Goal: Task Accomplishment & Management: Use online tool/utility

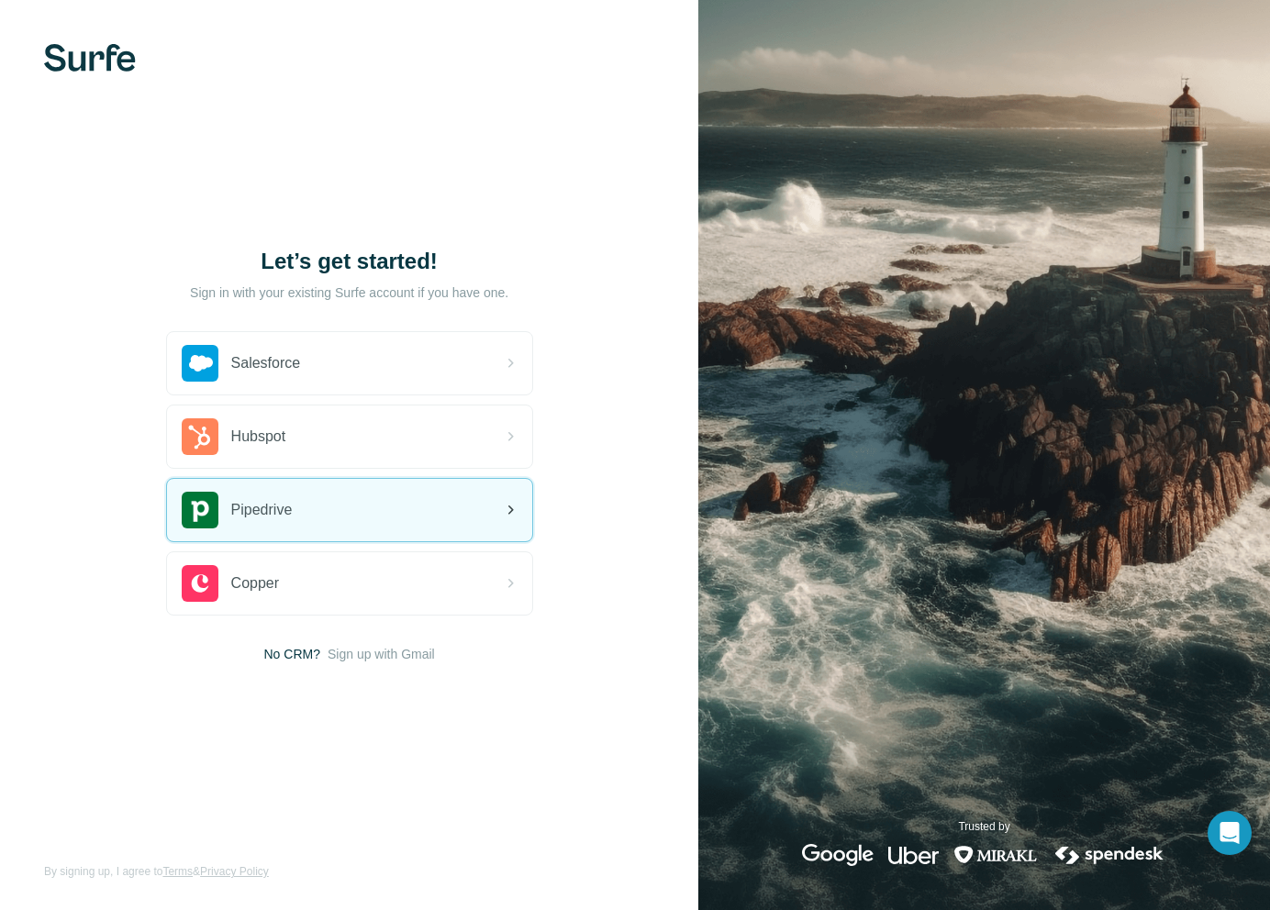
click at [343, 520] on div "Pipedrive" at bounding box center [349, 510] width 365 height 62
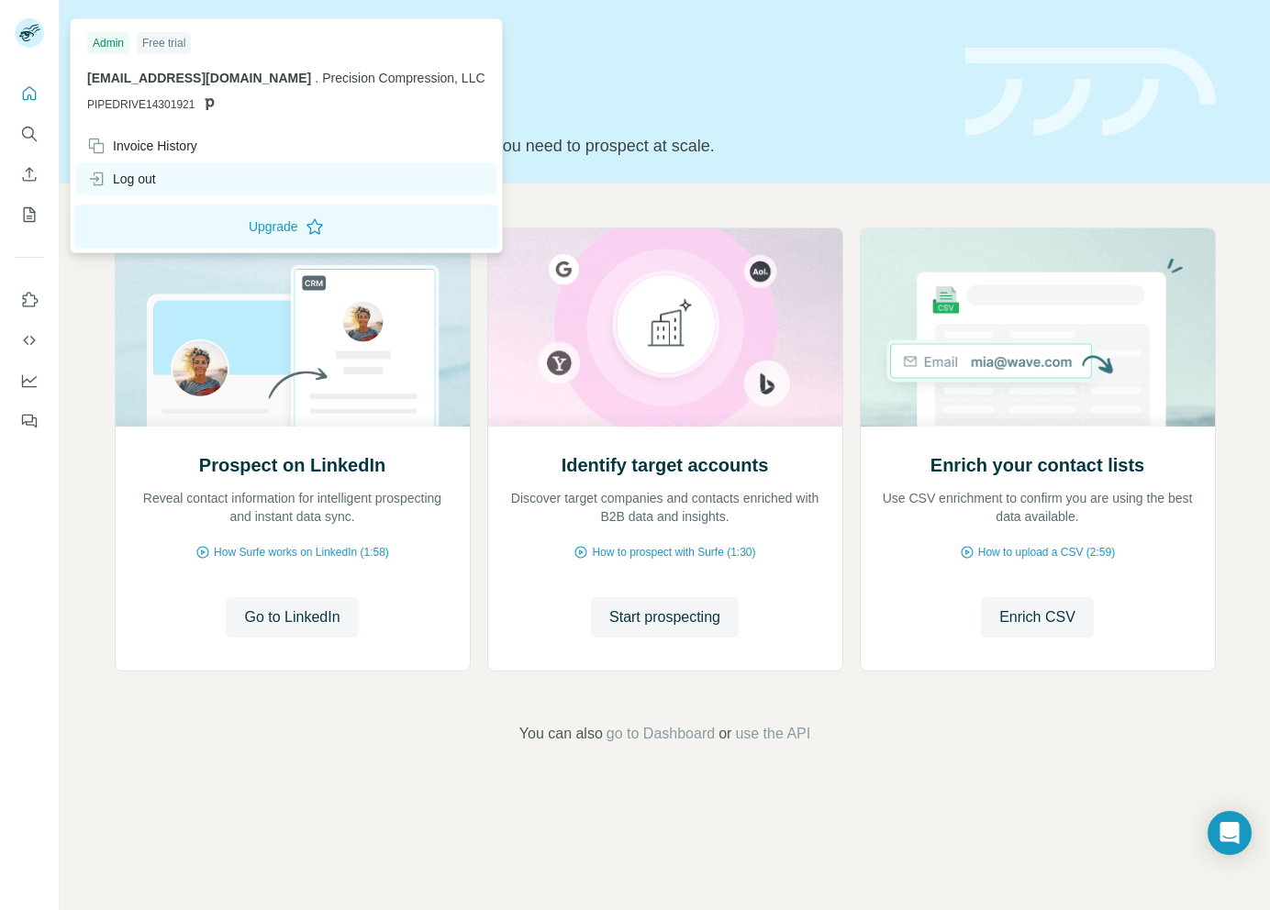
click at [178, 184] on div "Log out" at bounding box center [286, 178] width 420 height 33
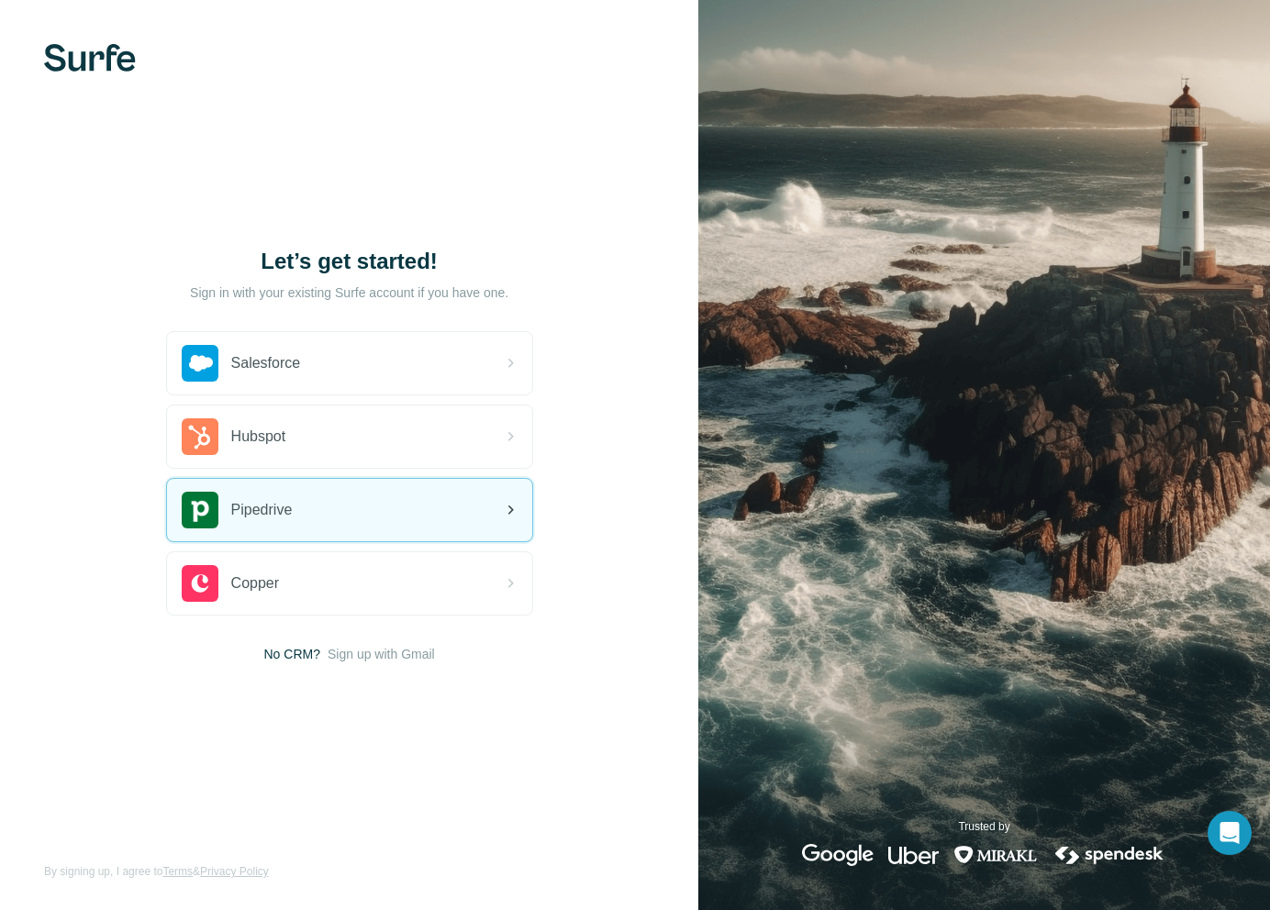
click at [329, 527] on div "Pipedrive" at bounding box center [349, 510] width 365 height 62
